Goal: Information Seeking & Learning: Learn about a topic

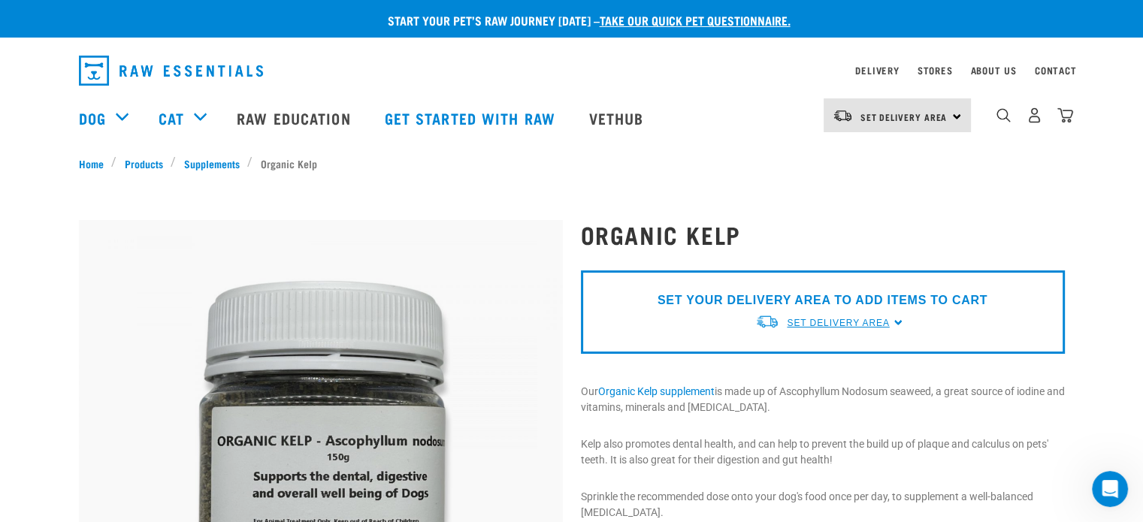
click at [829, 318] on span "Set Delivery Area" at bounding box center [838, 323] width 102 height 11
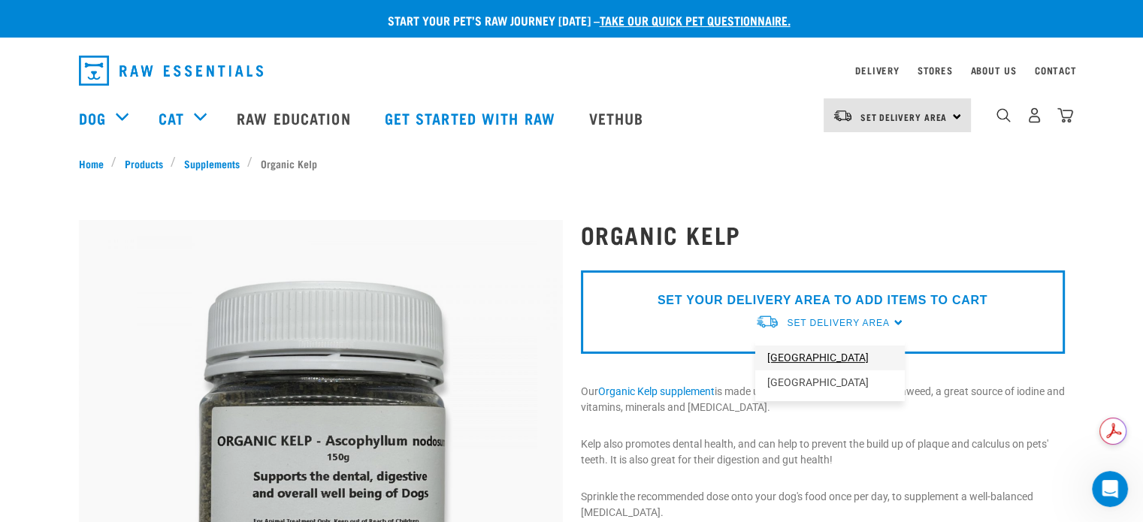
click at [835, 353] on link "[GEOGRAPHIC_DATA]" at bounding box center [829, 358] width 149 height 25
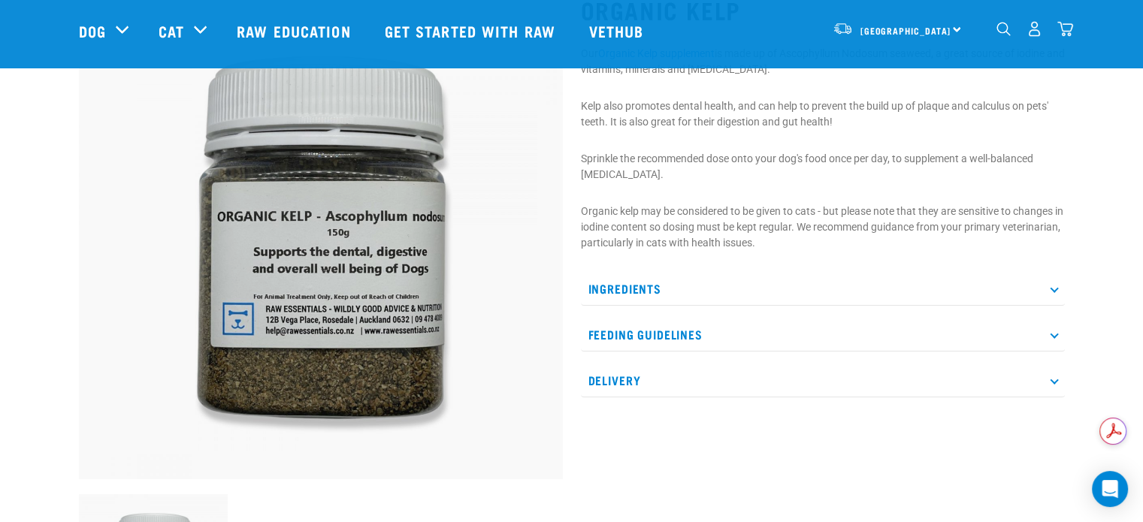
scroll to position [150, 0]
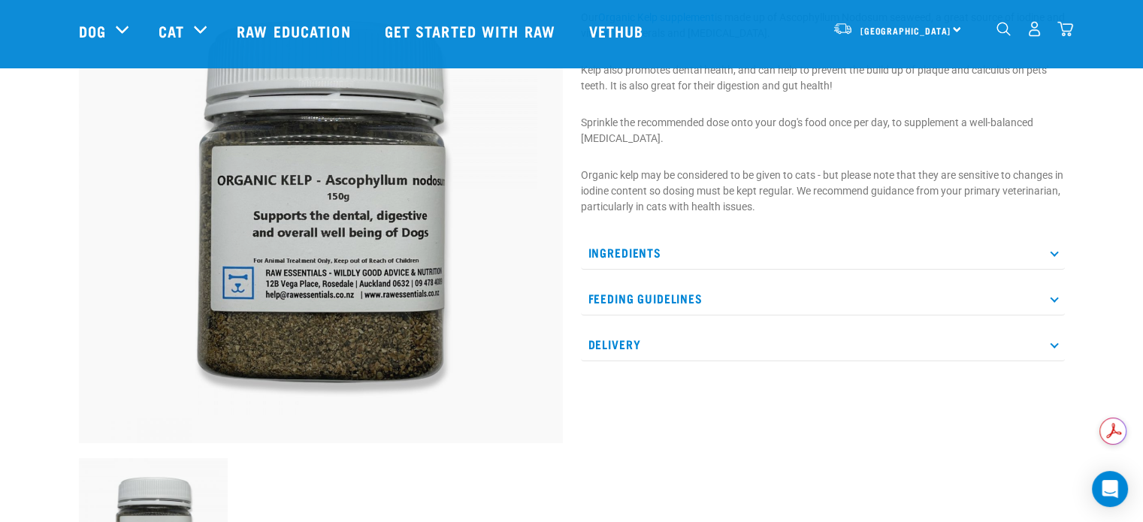
click at [860, 349] on p "Delivery" at bounding box center [823, 345] width 484 height 34
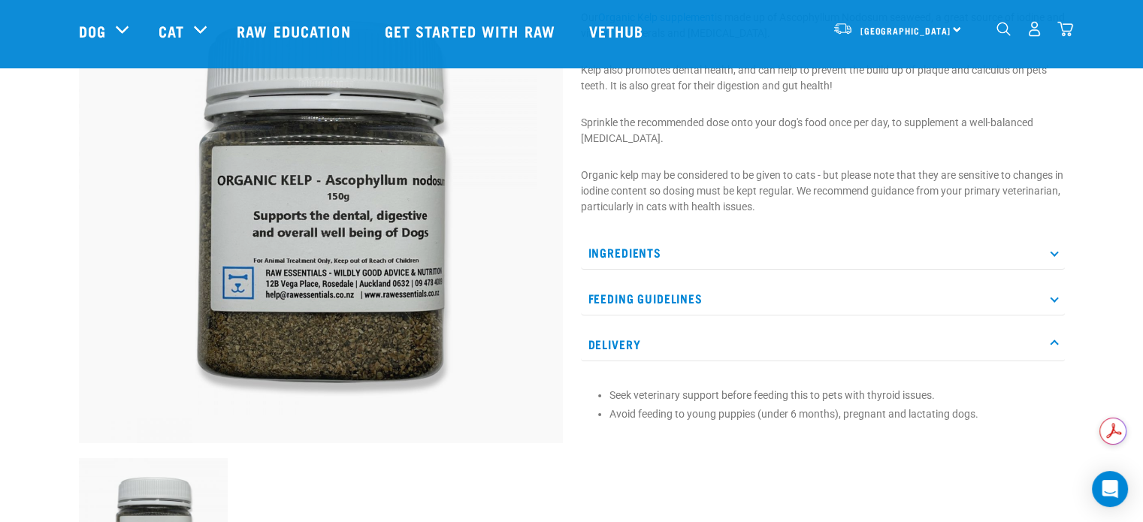
click at [860, 349] on p "Delivery" at bounding box center [823, 345] width 484 height 34
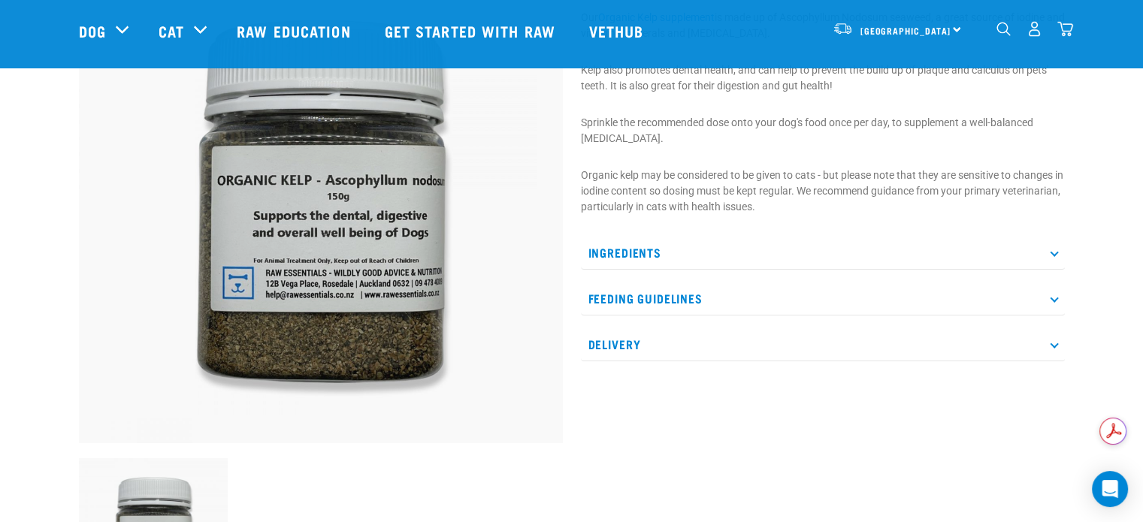
click at [865, 306] on p "Feeding Guidelines" at bounding box center [823, 299] width 484 height 34
click at [870, 270] on div "Ingredients Adcophyllum Nodosum Seaweed (harvested in [GEOGRAPHIC_DATA]) Feedin…" at bounding box center [823, 298] width 484 height 125
click at [874, 258] on p "Ingredients" at bounding box center [823, 253] width 484 height 34
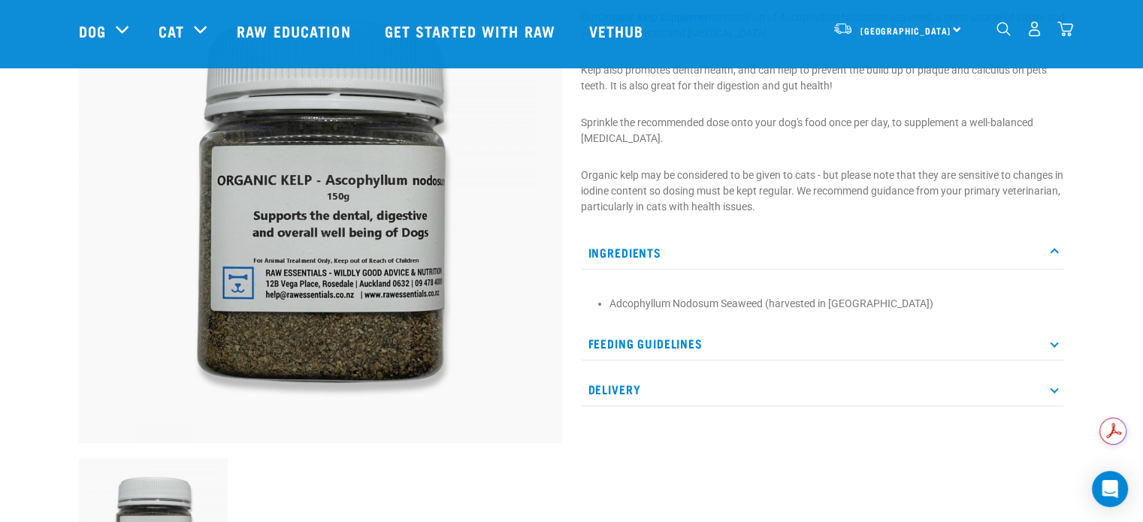
click at [874, 258] on p "Ingredients" at bounding box center [823, 253] width 484 height 34
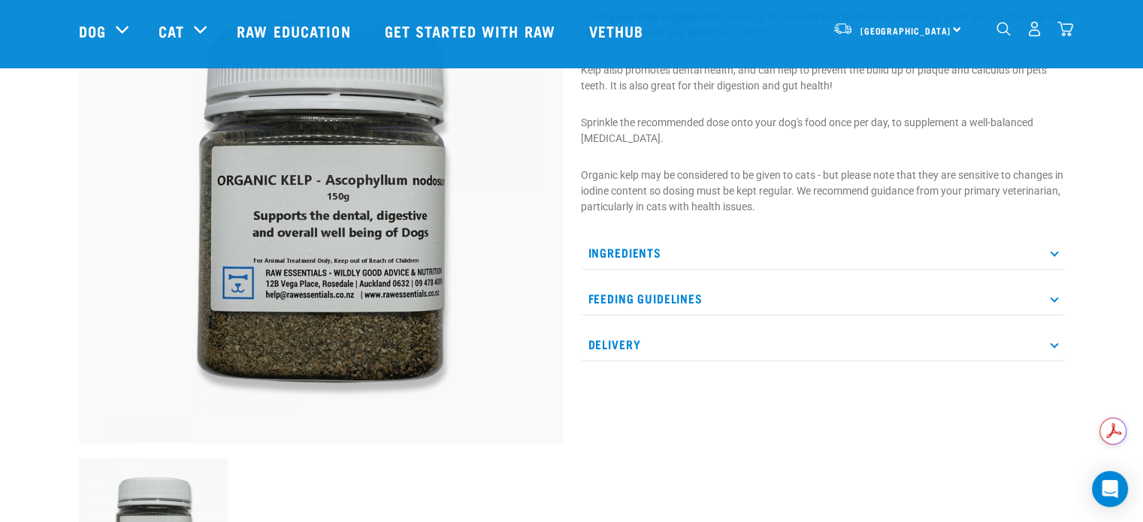
click at [873, 249] on p "Ingredients" at bounding box center [823, 253] width 484 height 34
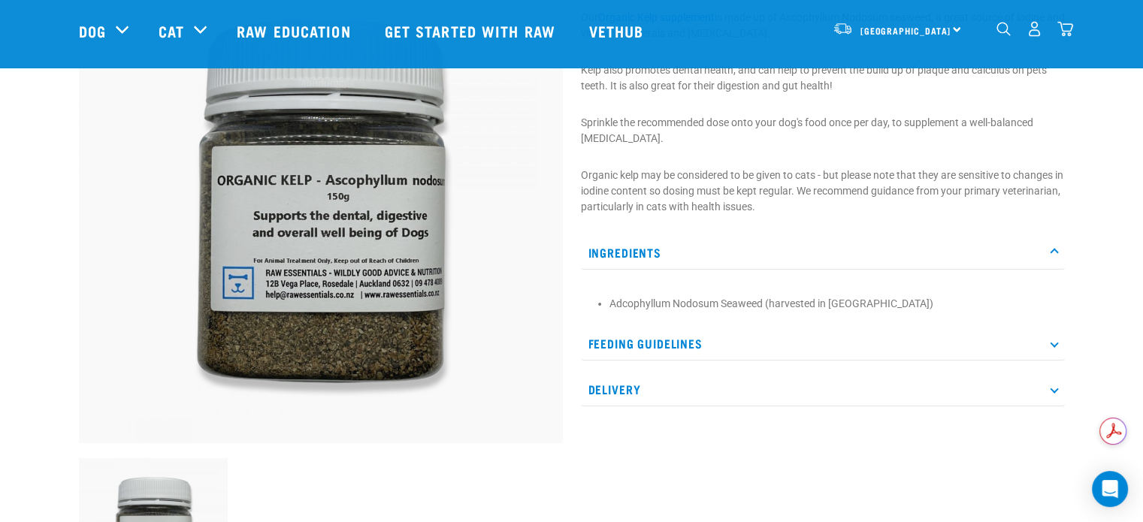
click at [873, 249] on p "Ingredients" at bounding box center [823, 253] width 484 height 34
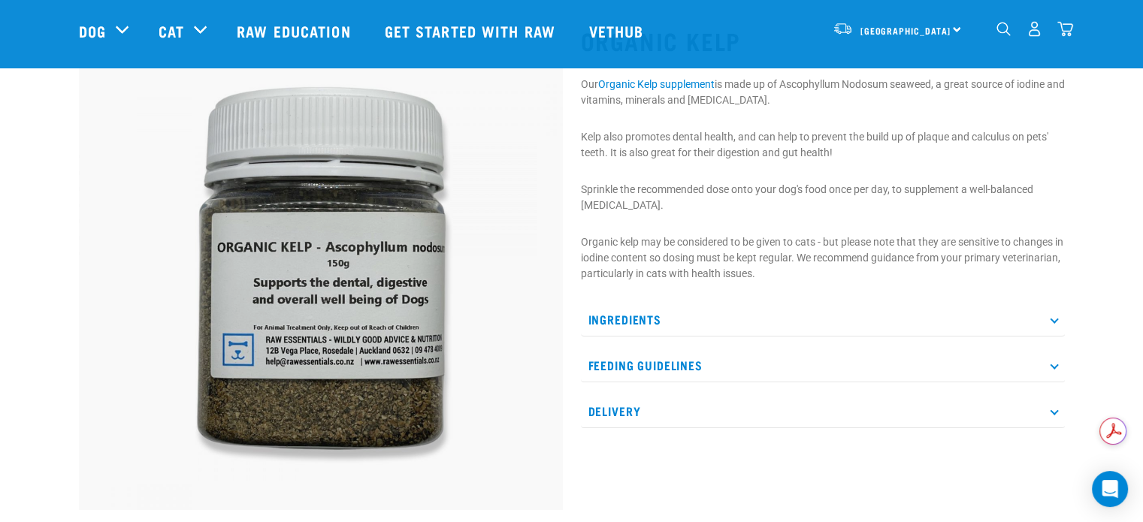
scroll to position [0, 0]
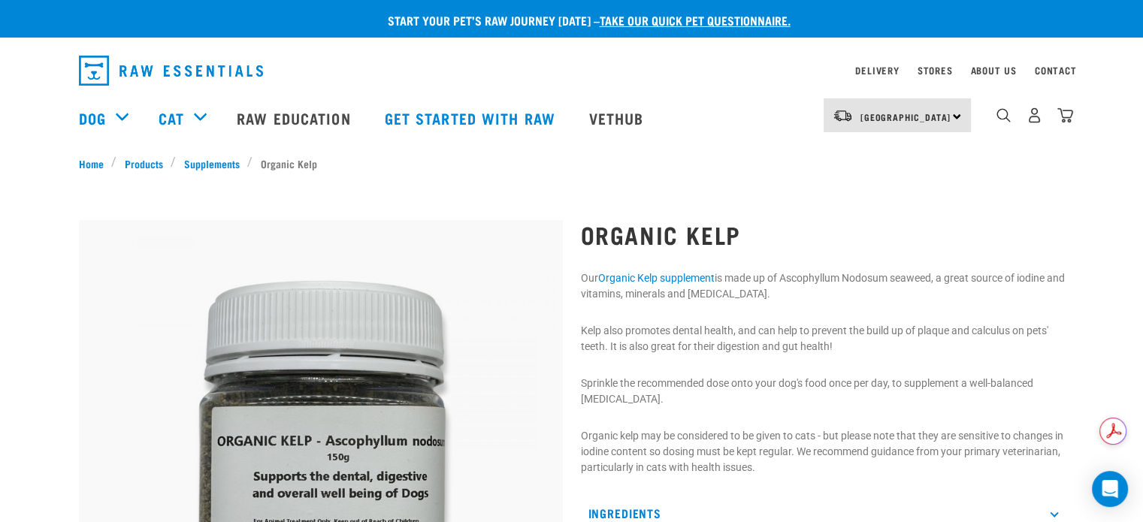
click at [285, 301] on img at bounding box center [321, 462] width 484 height 484
